Goal: Information Seeking & Learning: Learn about a topic

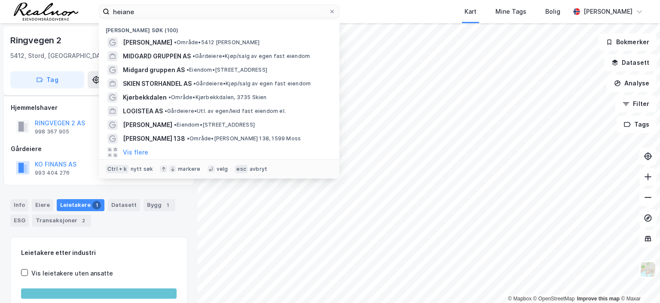
scroll to position [61, 0]
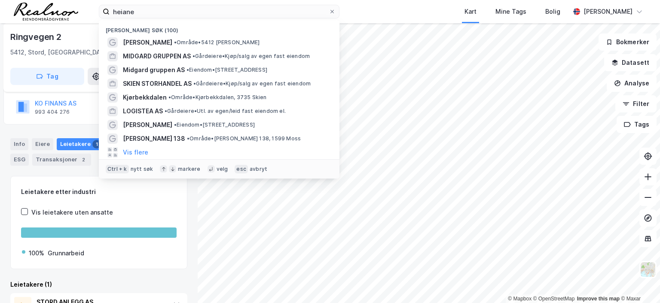
drag, startPoint x: 0, startPoint y: 0, endPoint x: 59, endPoint y: 7, distance: 59.3
click at [59, 7] on div "heiane Nylige søk (100) [PERSON_NAME] • 5412 [PERSON_NAME] GRUPPEN AS • Gårdeie…" at bounding box center [330, 11] width 660 height 23
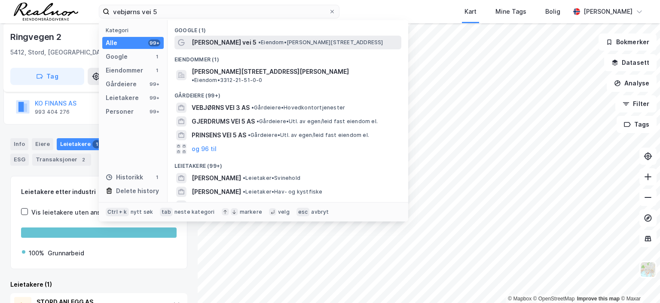
type input "vebjørns vei 5"
click at [224, 42] on span "[PERSON_NAME] vei 5" at bounding box center [224, 42] width 65 height 10
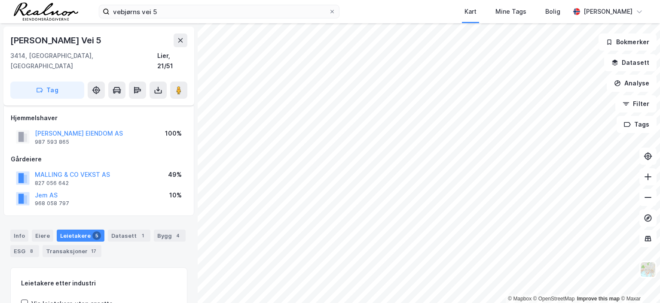
scroll to position [61, 0]
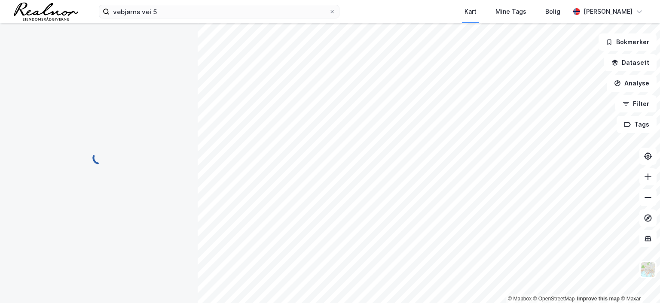
scroll to position [20, 0]
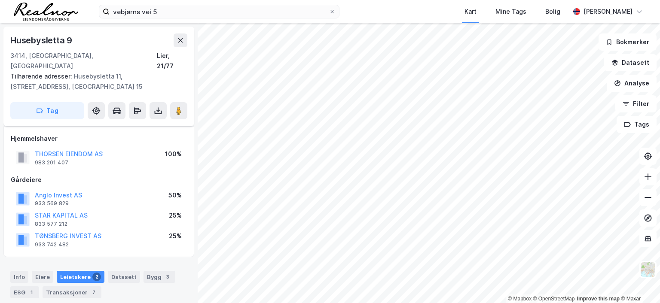
scroll to position [20, 0]
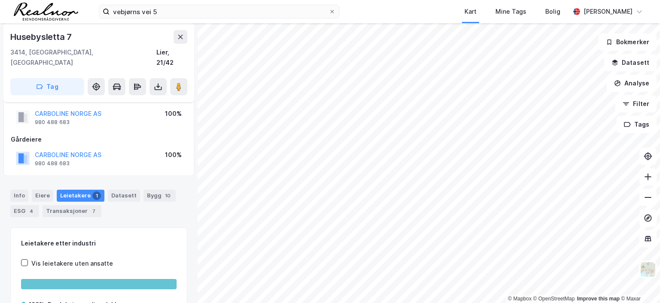
scroll to position [20, 0]
click at [17, 190] on div "Info" at bounding box center [19, 196] width 18 height 12
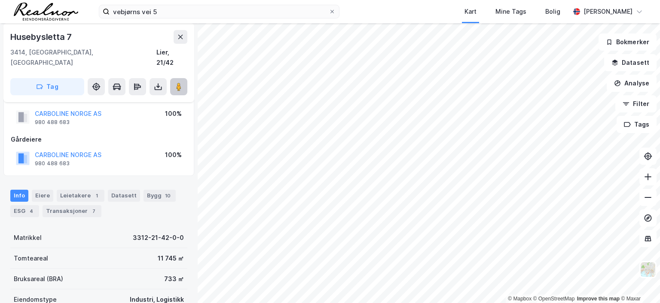
click at [178, 82] on image at bounding box center [178, 86] width 5 height 9
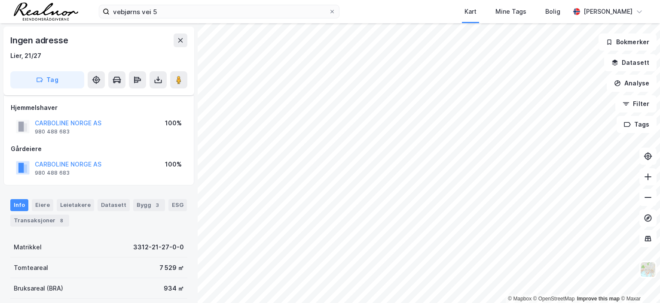
scroll to position [20, 0]
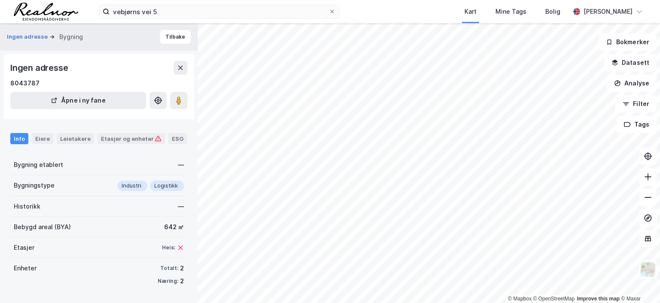
click at [22, 140] on div "Info" at bounding box center [19, 138] width 18 height 11
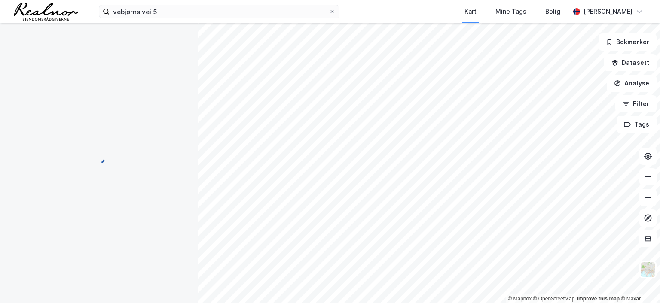
scroll to position [20, 0]
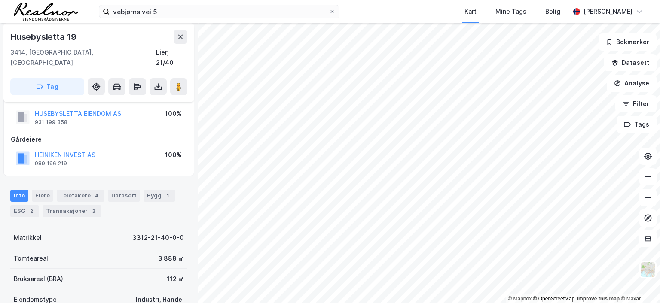
scroll to position [20, 0]
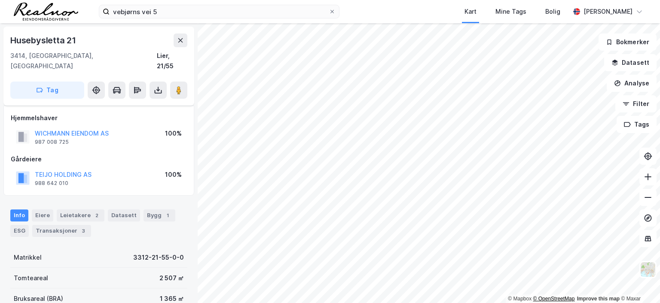
scroll to position [20, 0]
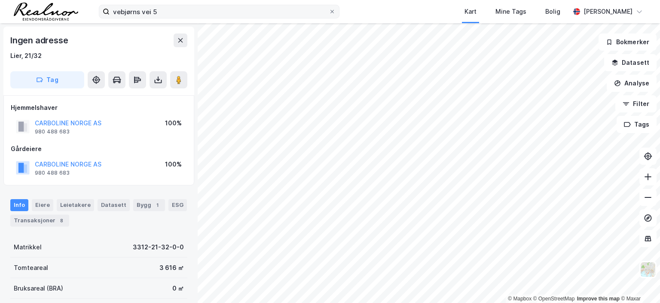
scroll to position [20, 0]
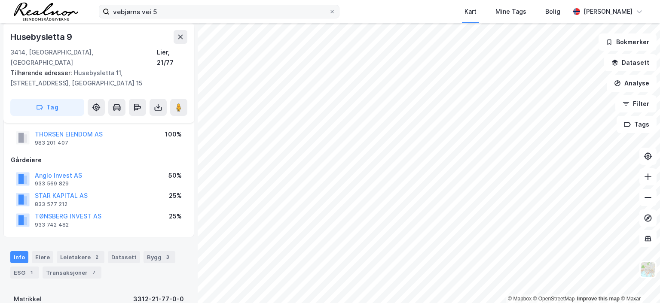
scroll to position [20, 0]
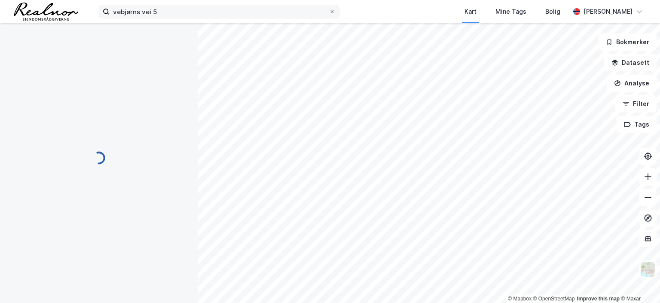
scroll to position [20, 0]
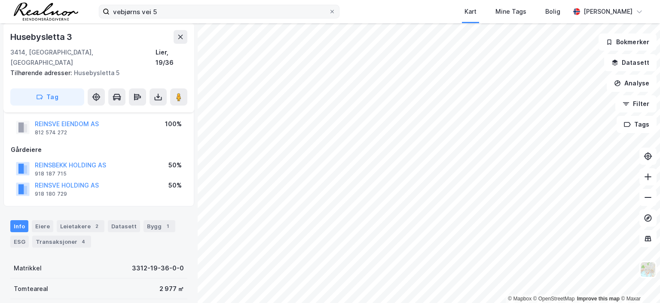
scroll to position [20, 0]
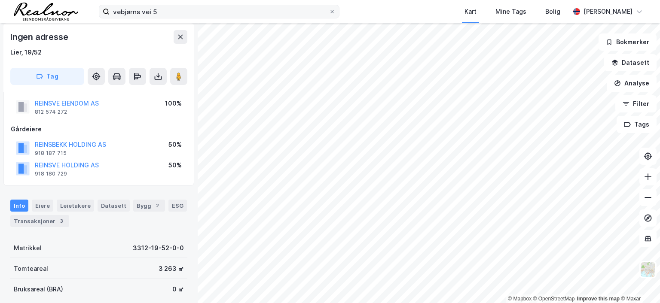
scroll to position [20, 0]
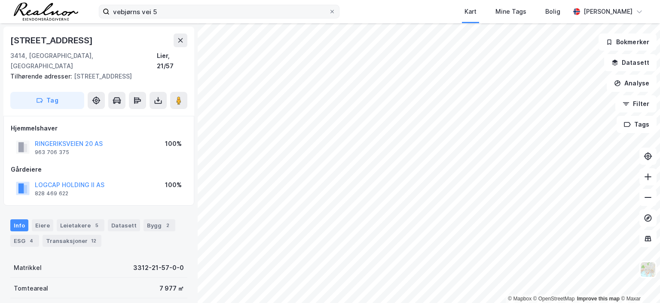
scroll to position [20, 0]
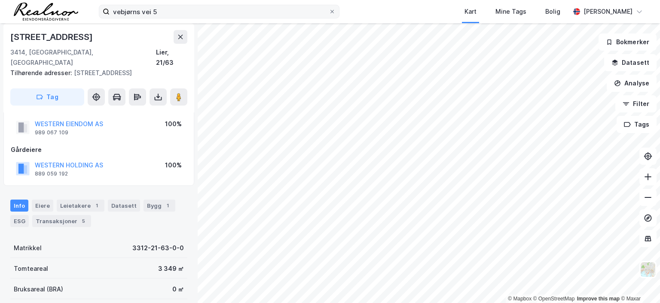
scroll to position [20, 0]
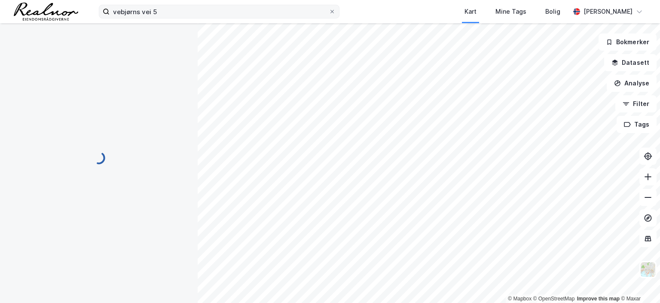
scroll to position [20, 0]
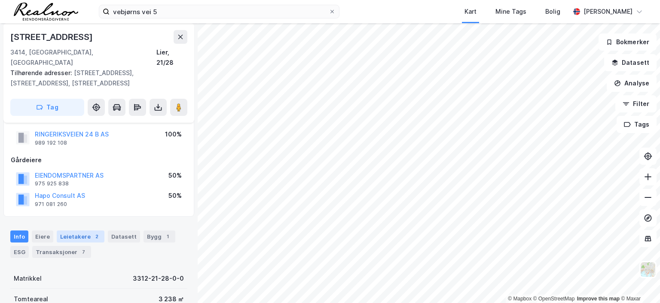
click at [76, 231] on div "Leietakere 2" at bounding box center [81, 237] width 48 height 12
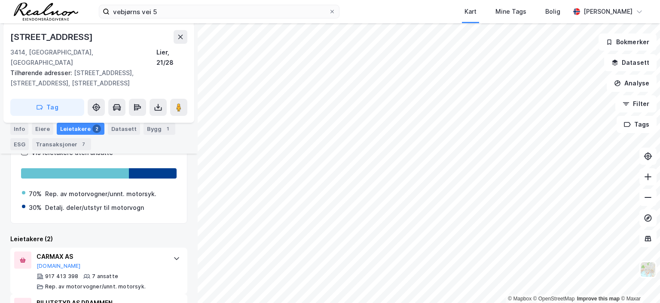
scroll to position [202, 0]
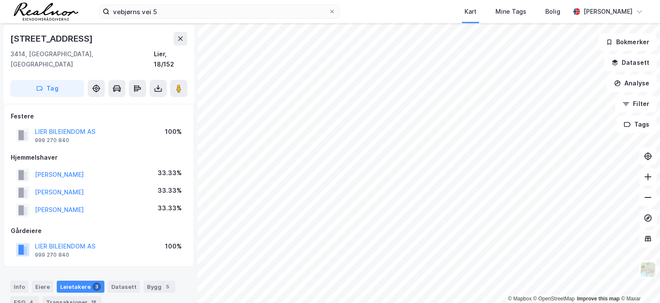
scroll to position [0, 0]
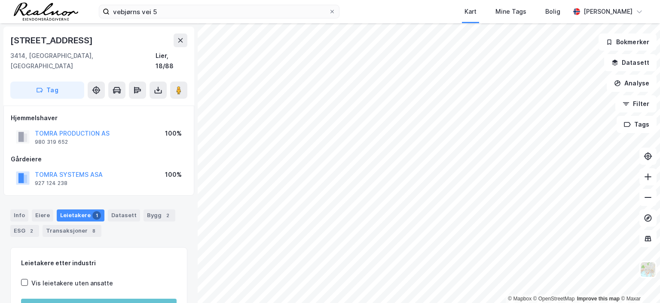
scroll to position [0, 0]
click at [18, 209] on div "Info" at bounding box center [19, 215] width 18 height 12
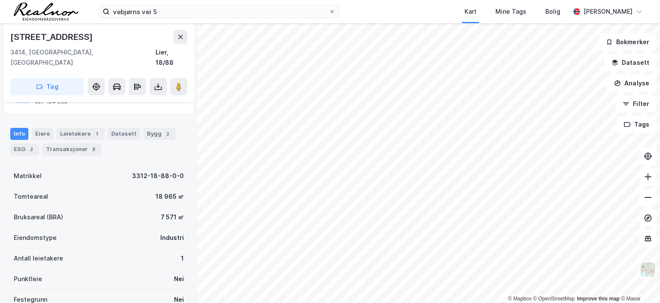
scroll to position [86, 0]
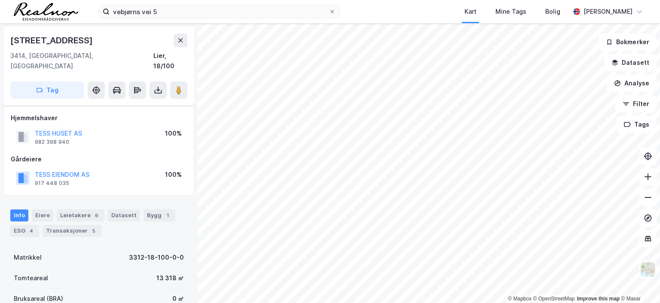
scroll to position [86, 0]
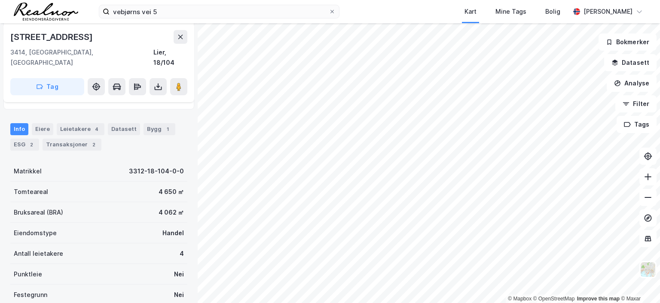
scroll to position [86, 0]
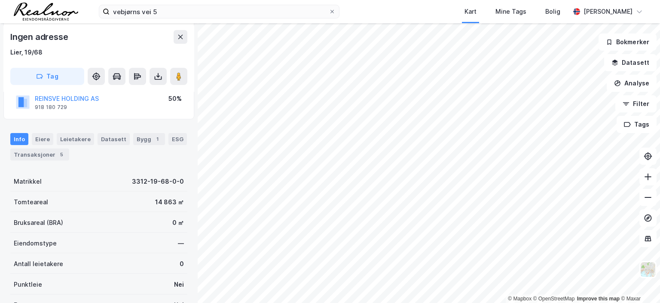
scroll to position [86, 0]
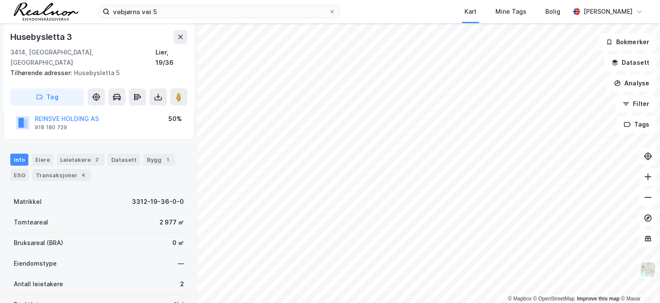
scroll to position [86, 0]
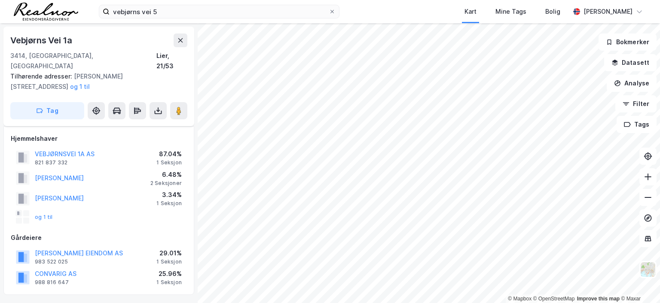
scroll to position [86, 0]
